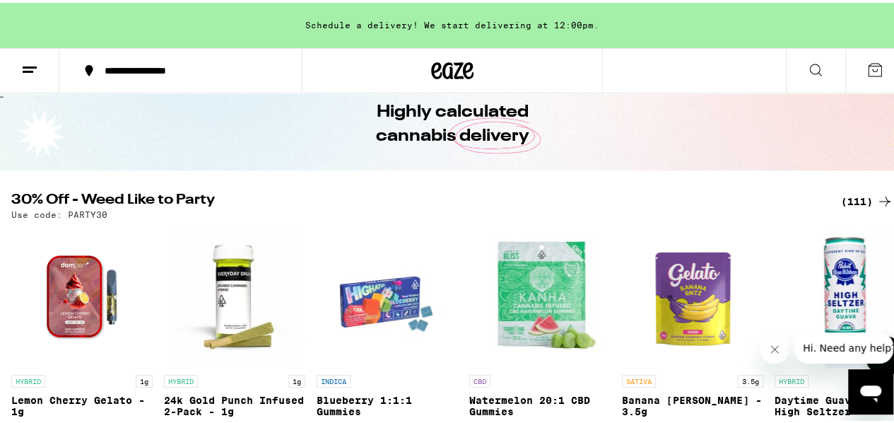
scroll to position [61, 0]
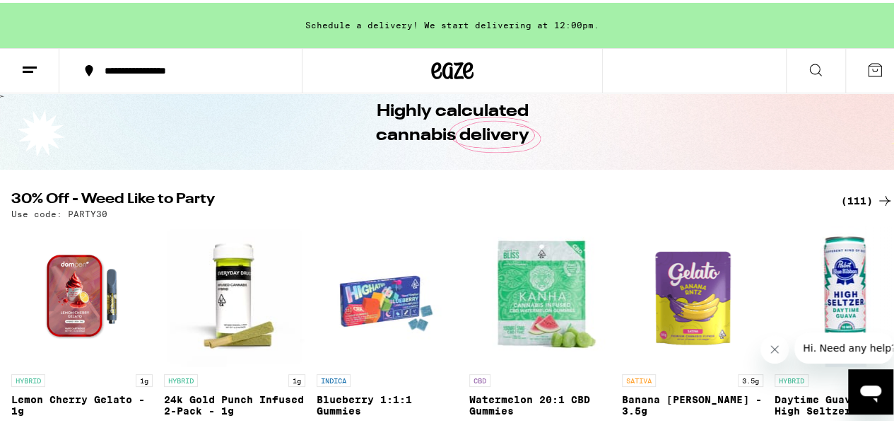
click at [852, 195] on div "(111)" at bounding box center [867, 197] width 52 height 17
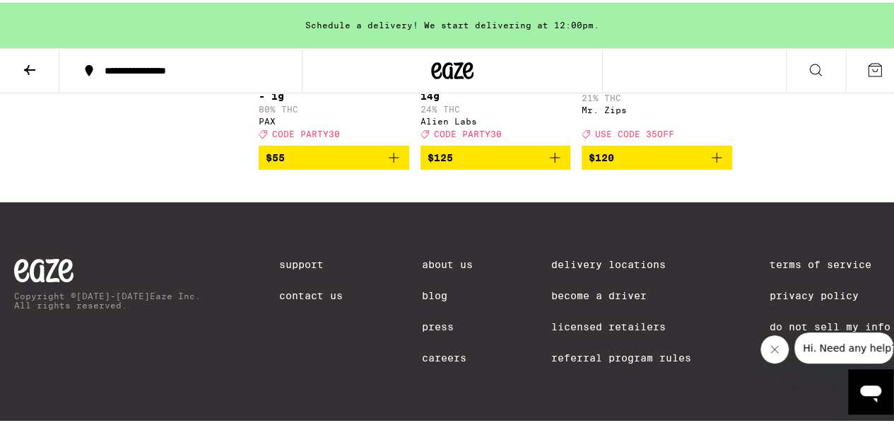
scroll to position [7670, 0]
click at [534, 163] on span "$125" at bounding box center [496, 154] width 136 height 17
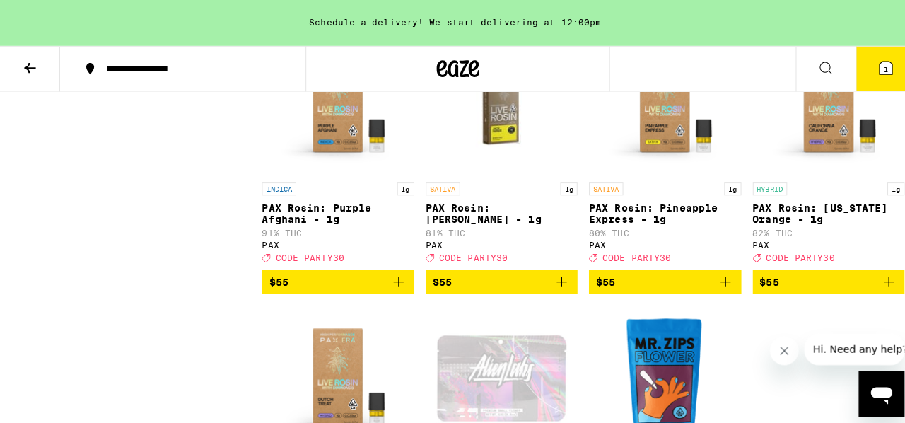
scroll to position [7208, 0]
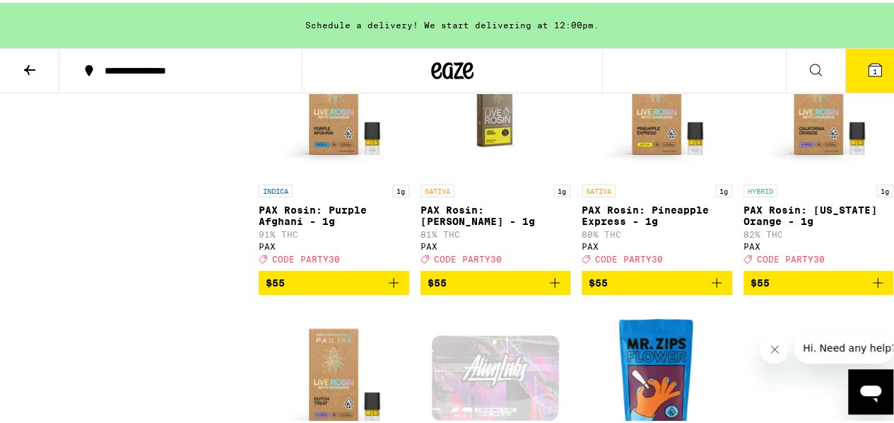
click at [363, 22] on button "$55" at bounding box center [334, 10] width 151 height 24
click at [869, 70] on icon at bounding box center [875, 67] width 13 height 13
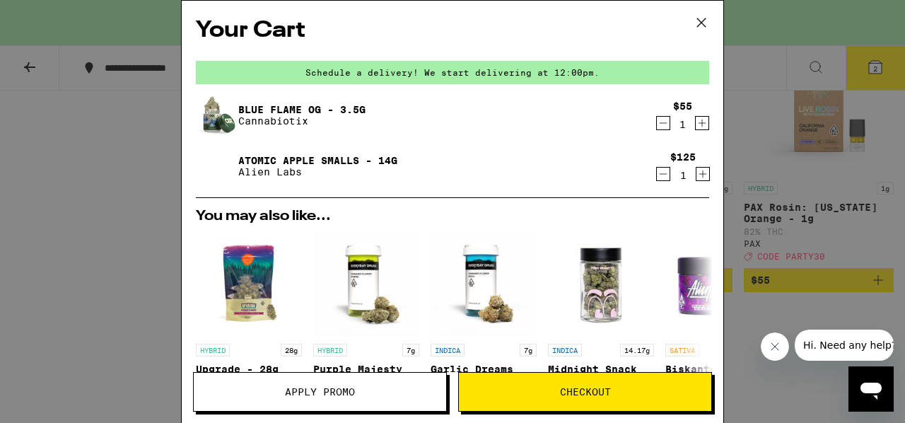
click at [546, 397] on button "Checkout" at bounding box center [585, 392] width 254 height 40
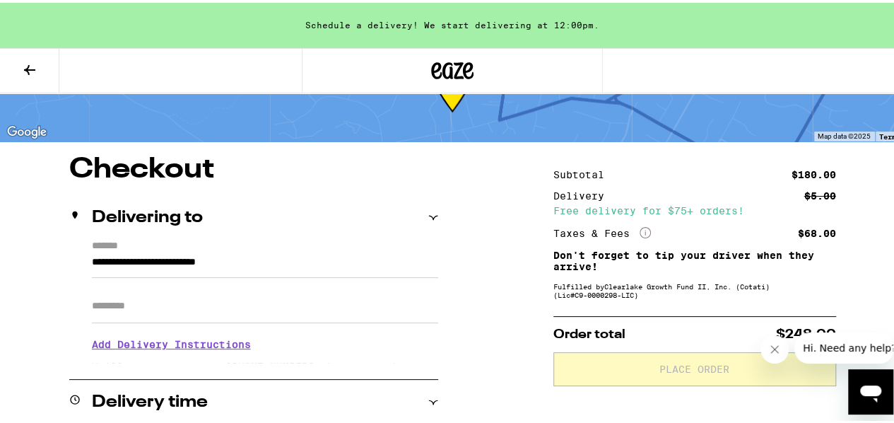
scroll to position [37, 0]
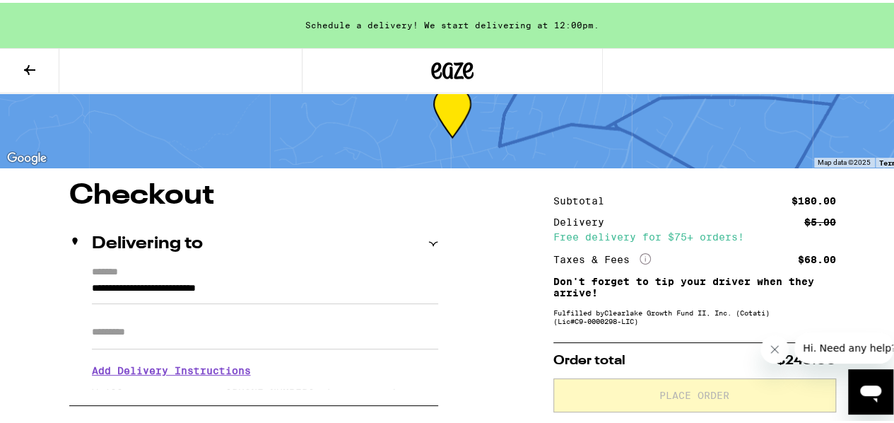
click at [24, 59] on icon at bounding box center [29, 67] width 17 height 17
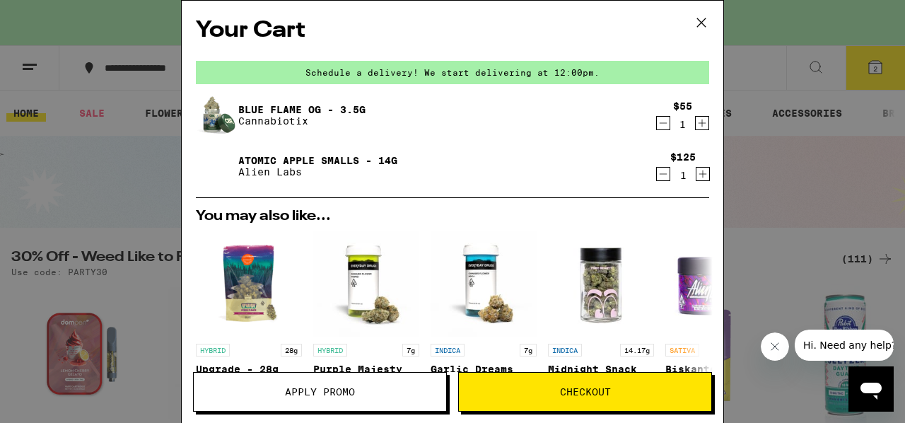
click at [307, 394] on span "Apply Promo" at bounding box center [320, 392] width 70 height 10
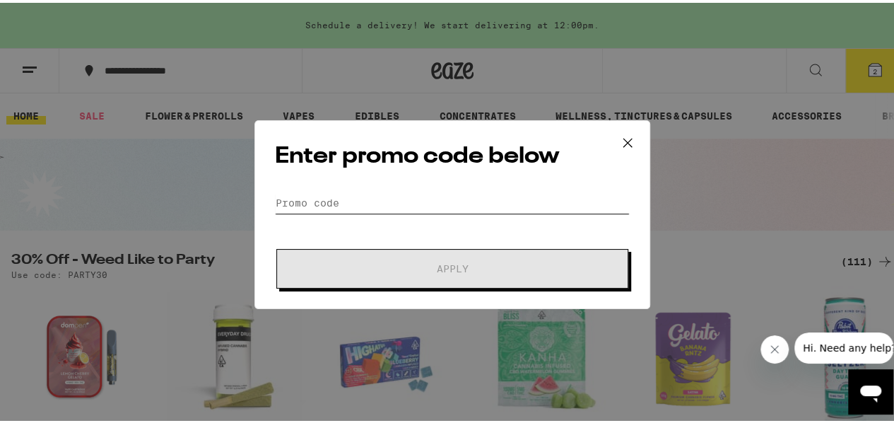
click at [361, 193] on input "Promo Code" at bounding box center [452, 199] width 355 height 21
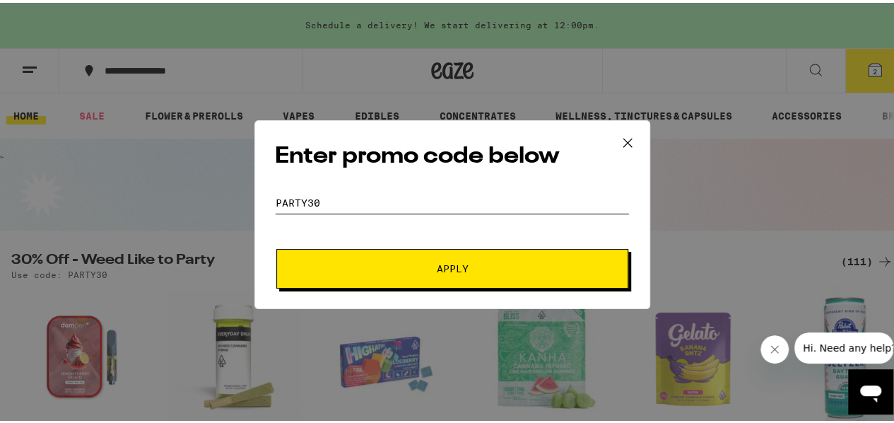
type input "party30"
click at [276, 246] on button "Apply" at bounding box center [452, 266] width 352 height 40
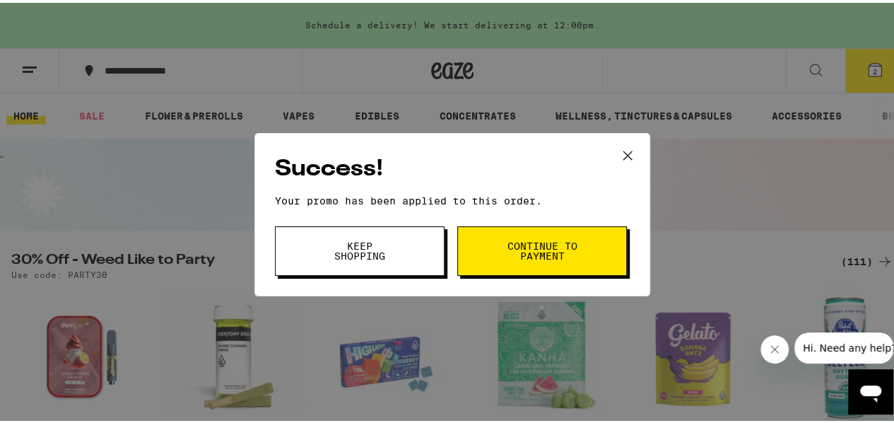
click at [491, 243] on button "Continue to payment" at bounding box center [542, 247] width 170 height 49
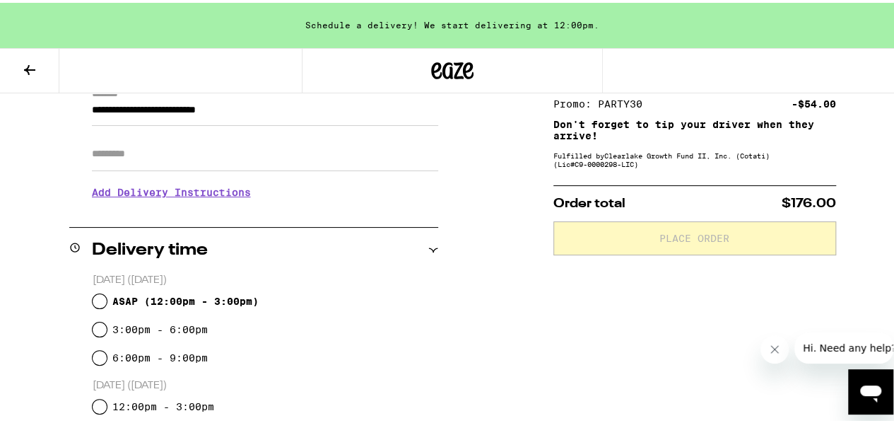
scroll to position [215, 0]
click at [112, 299] on span "ASAP ( 12:00pm - 3:00pm )" at bounding box center [185, 298] width 146 height 11
click at [107, 299] on input "ASAP ( 12:00pm - 3:00pm )" at bounding box center [100, 299] width 14 height 14
radio input "true"
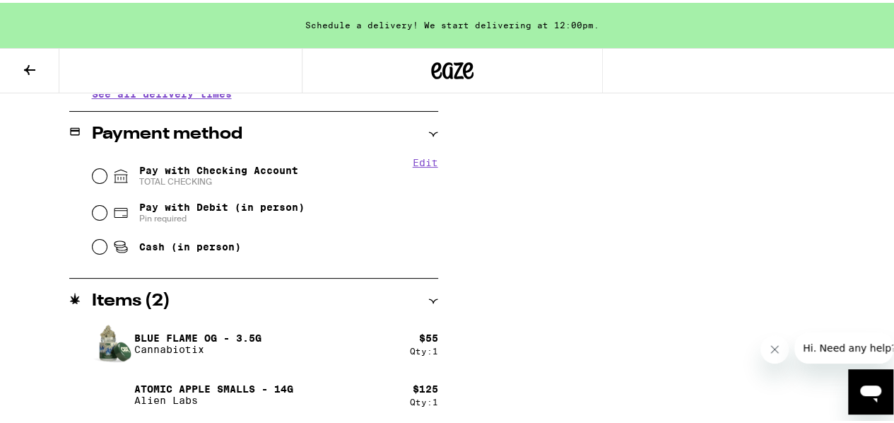
scroll to position [582, 0]
click at [139, 168] on span "Pay with Checking Account TOTAL CHECKING" at bounding box center [218, 174] width 159 height 23
click at [107, 168] on input "Pay with Checking Account TOTAL CHECKING" at bounding box center [100, 174] width 14 height 14
radio input "true"
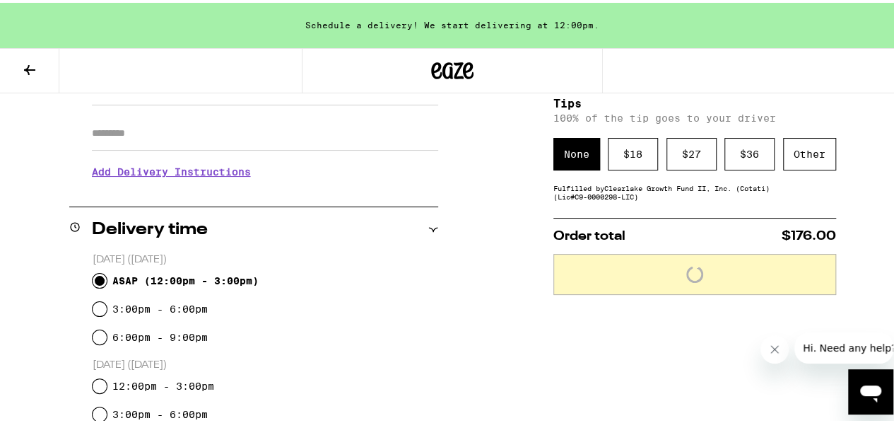
scroll to position [235, 0]
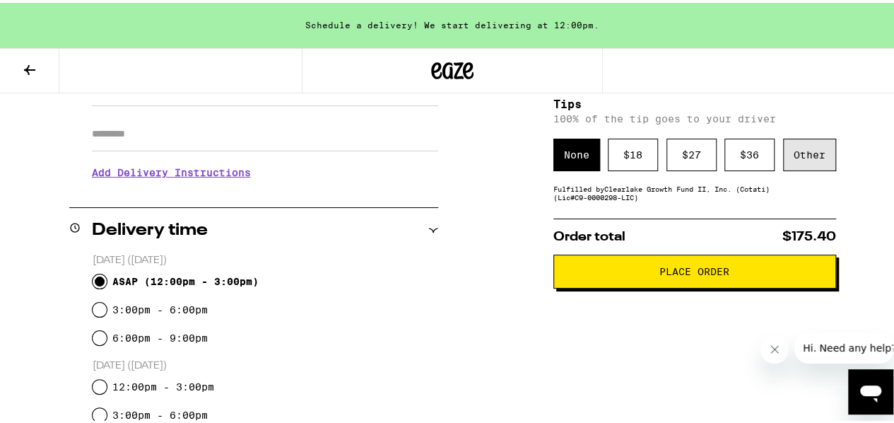
click at [802, 151] on div "Other" at bounding box center [809, 152] width 53 height 33
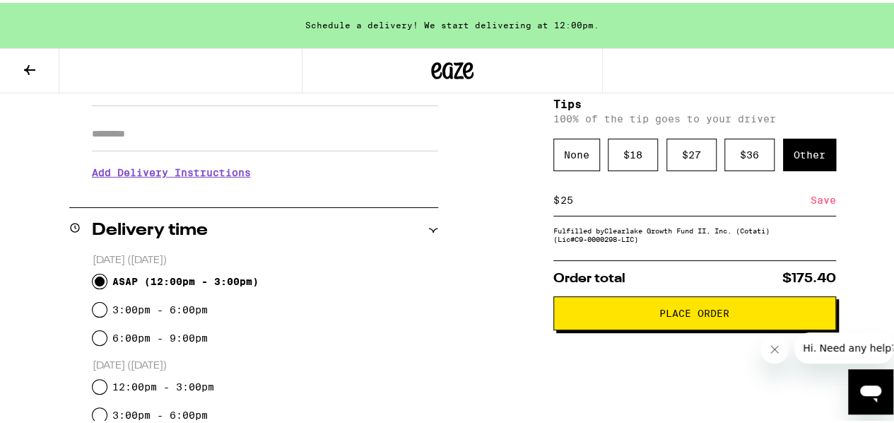
type input "25"
click at [674, 270] on div "Order total $175.40 Place Order" at bounding box center [694, 292] width 283 height 70
click at [652, 376] on div "Subtotal $180.00 Delivery $5.00 Free delivery for $75+ orders! Taxes & Fees Mor…" at bounding box center [694, 399] width 283 height 836
click at [811, 200] on div "Save" at bounding box center [823, 197] width 25 height 31
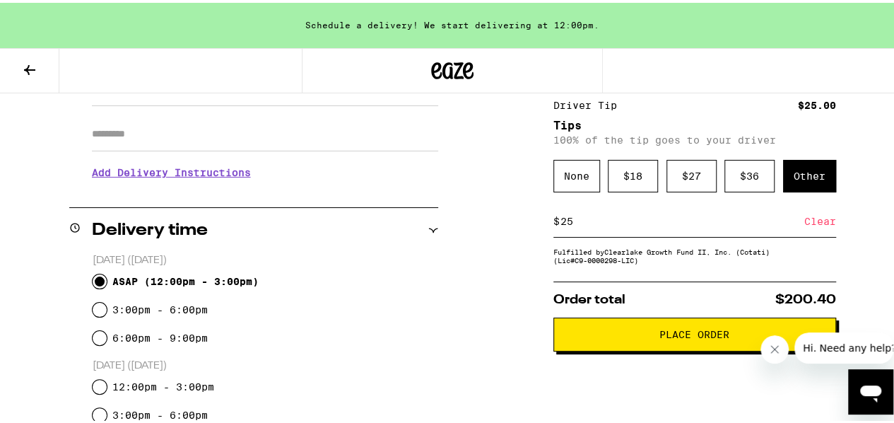
click at [668, 345] on button "Place Order" at bounding box center [694, 332] width 283 height 34
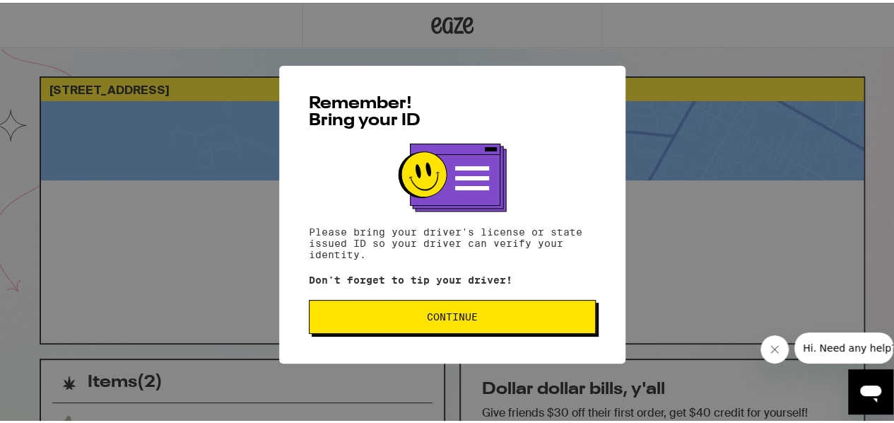
click at [484, 313] on span "Continue" at bounding box center [452, 314] width 263 height 10
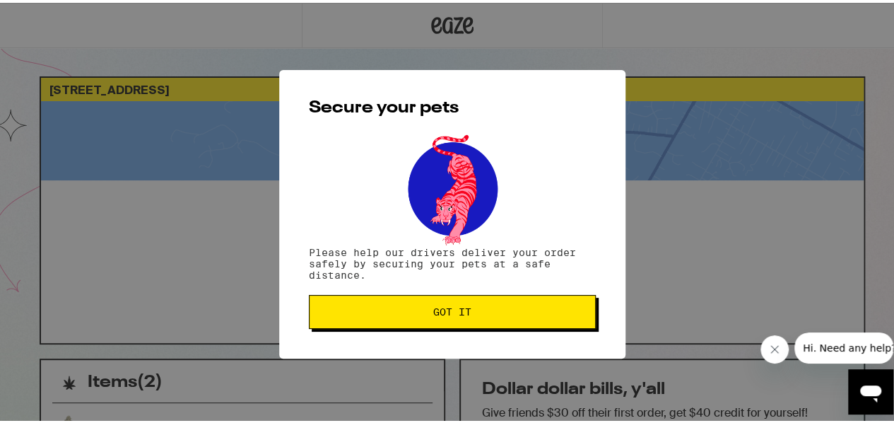
drag, startPoint x: 484, startPoint y: 313, endPoint x: 520, endPoint y: 99, distance: 217.2
click at [520, 136] on div "Secure your pets Please help our drivers deliver your order safely by securing …" at bounding box center [452, 211] width 346 height 288
